Goal: Task Accomplishment & Management: Complete application form

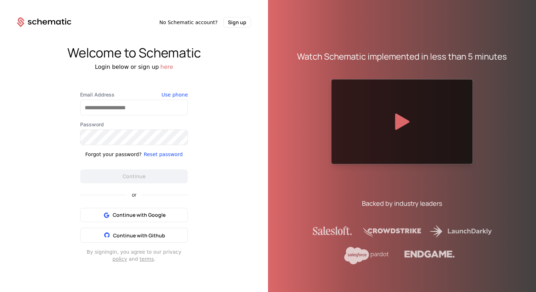
click at [45, 21] on icon at bounding box center [45, 22] width 5 height 5
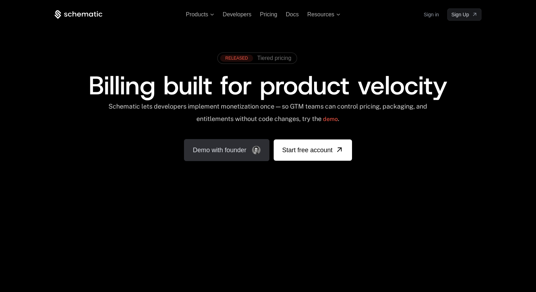
click at [220, 151] on link "Demo with founder" at bounding box center [226, 150] width 85 height 22
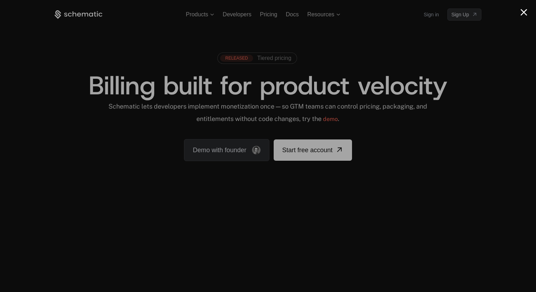
click at [464, 127] on div at bounding box center [268, 146] width 536 height 292
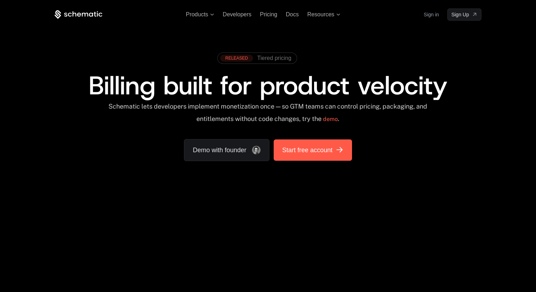
click at [320, 152] on span "Start free account" at bounding box center [307, 150] width 50 height 10
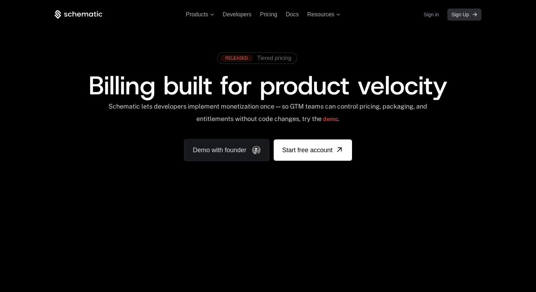
click at [470, 14] on link "Sign Up" at bounding box center [465, 15] width 34 height 12
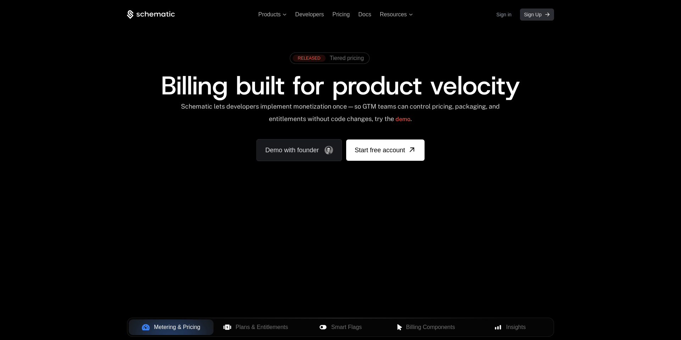
click at [531, 17] on span "Sign Up" at bounding box center [533, 14] width 18 height 7
